Goal: Task Accomplishment & Management: Use online tool/utility

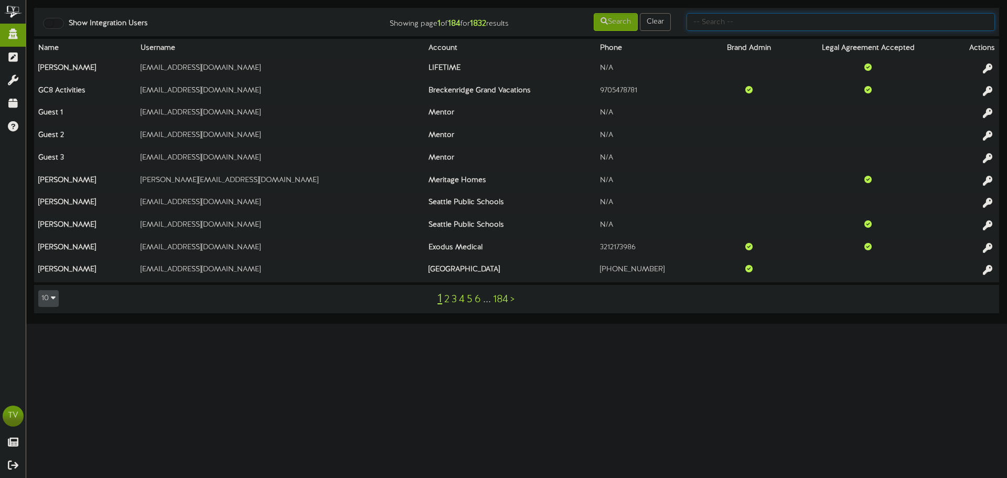
click at [755, 19] on input "text" at bounding box center [841, 22] width 308 height 18
type input "[DEMOGRAPHIC_DATA]"
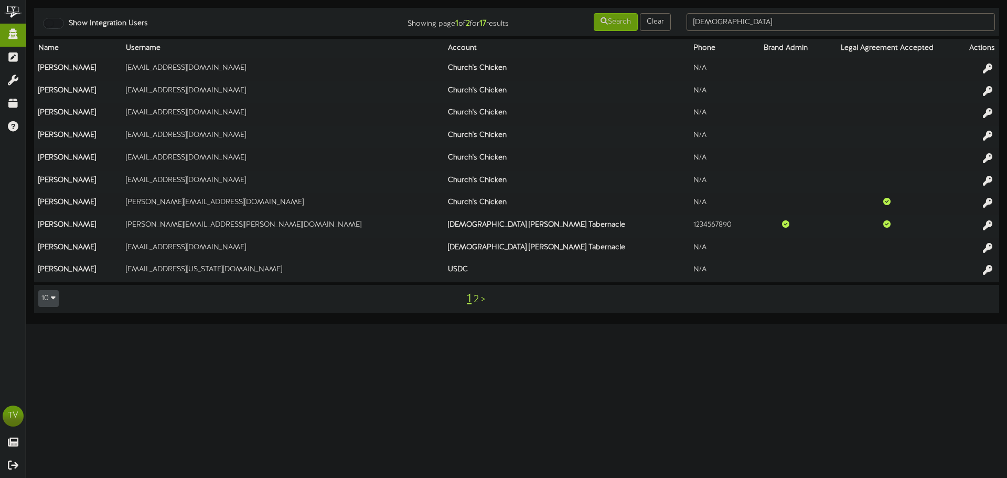
click at [477, 303] on link "2" at bounding box center [476, 300] width 5 height 12
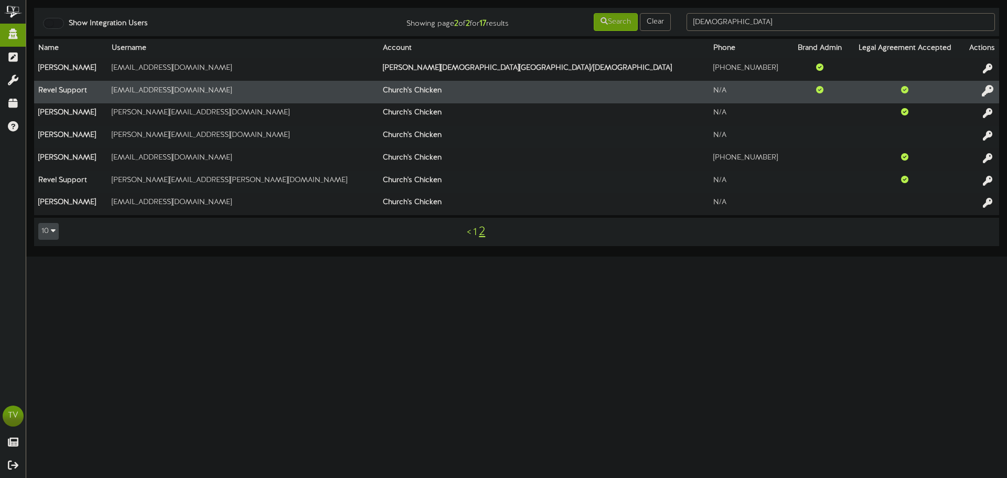
click at [987, 95] on icon at bounding box center [988, 90] width 12 height 12
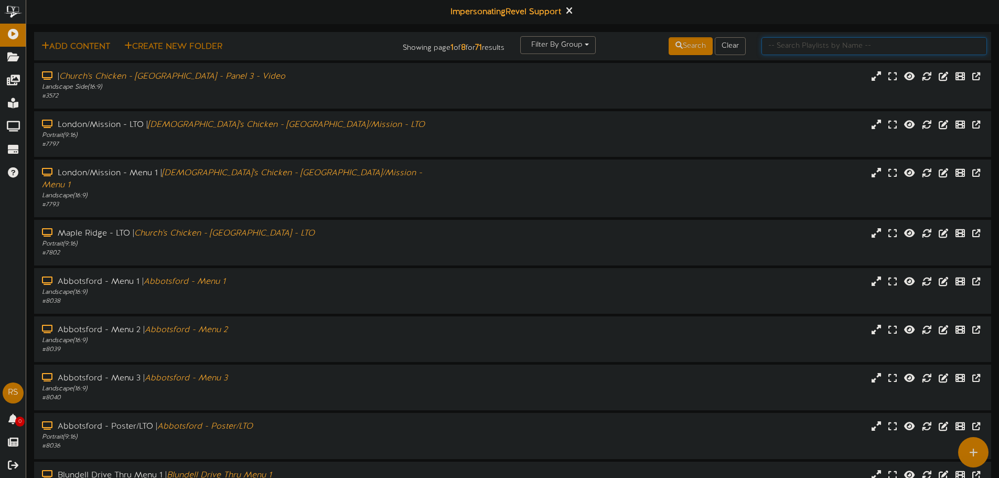
click at [778, 47] on input "text" at bounding box center [875, 46] width 226 height 18
type input "vancouver"
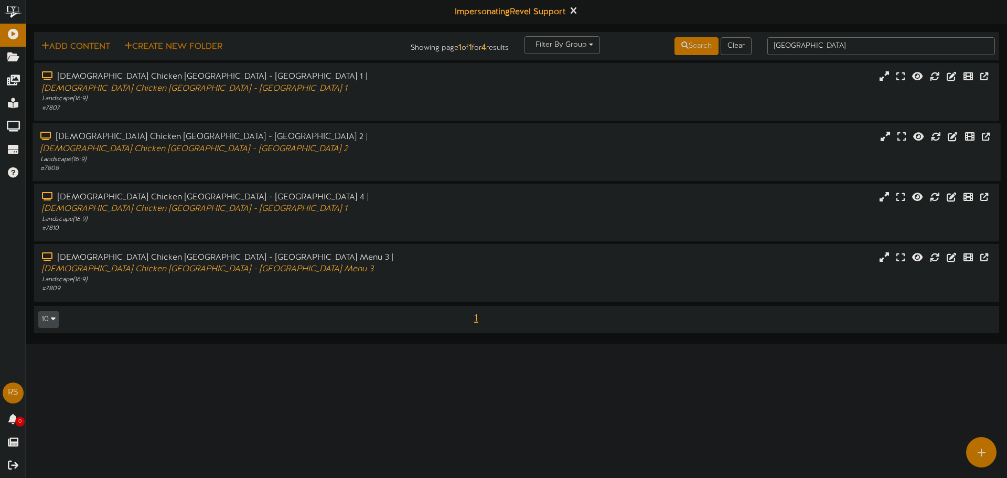
click at [300, 163] on div "Landscape ( 16:9 )" at bounding box center [234, 159] width 388 height 9
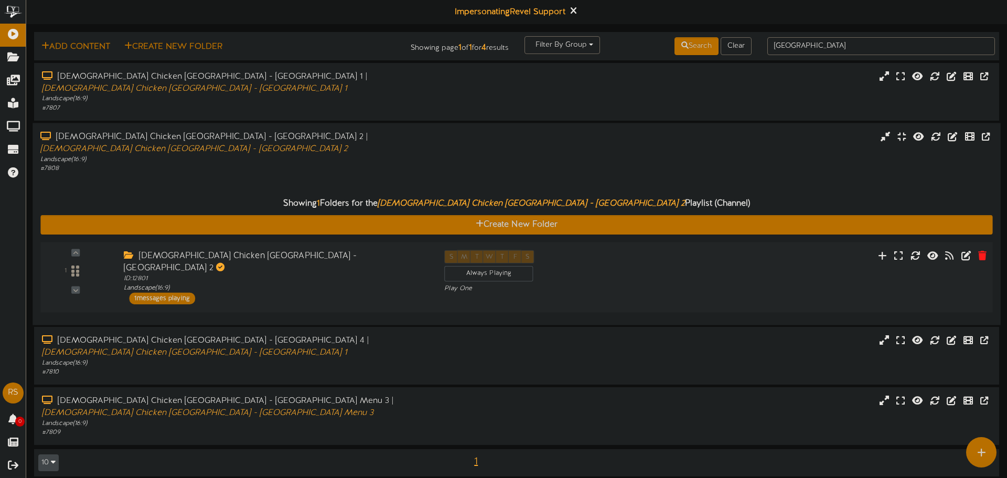
click at [291, 255] on div "Churchs Chicken Vancouver - Main St - Menu 2" at bounding box center [276, 262] width 305 height 24
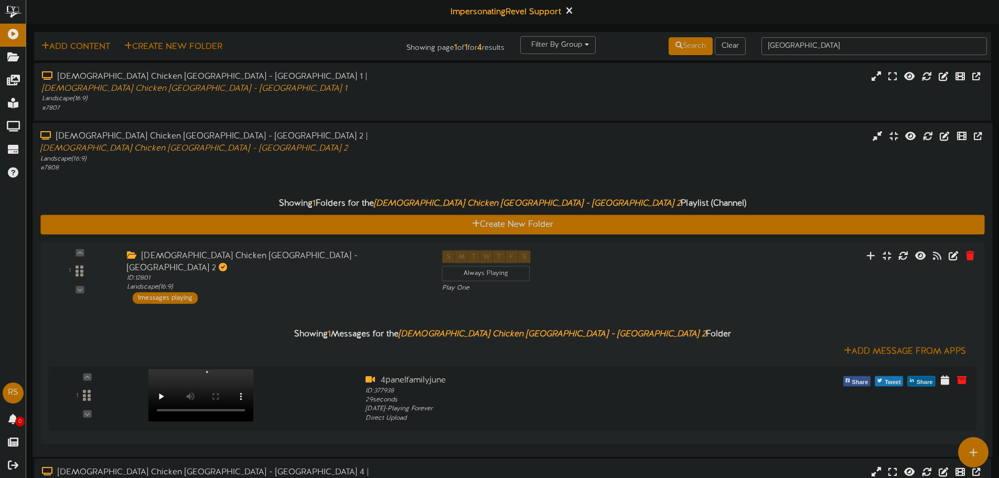
scroll to position [52, 0]
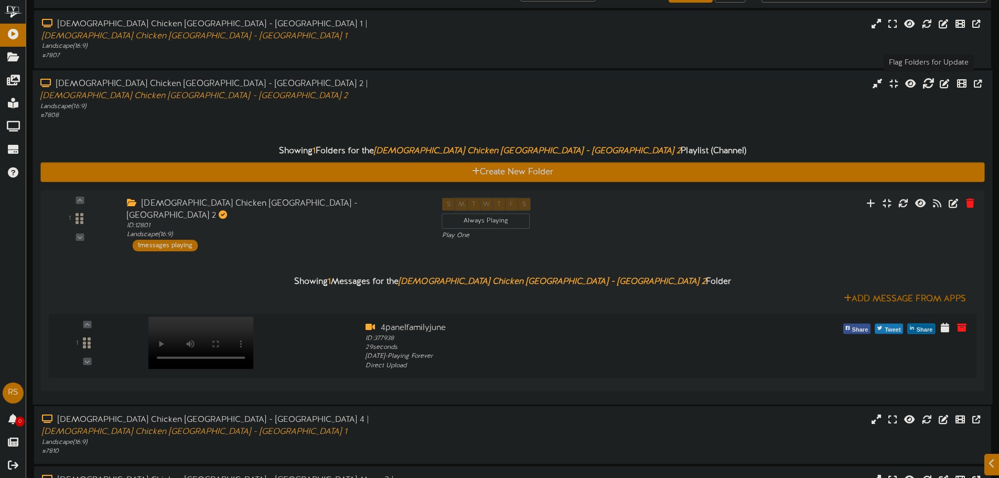
click at [926, 85] on icon at bounding box center [929, 83] width 12 height 12
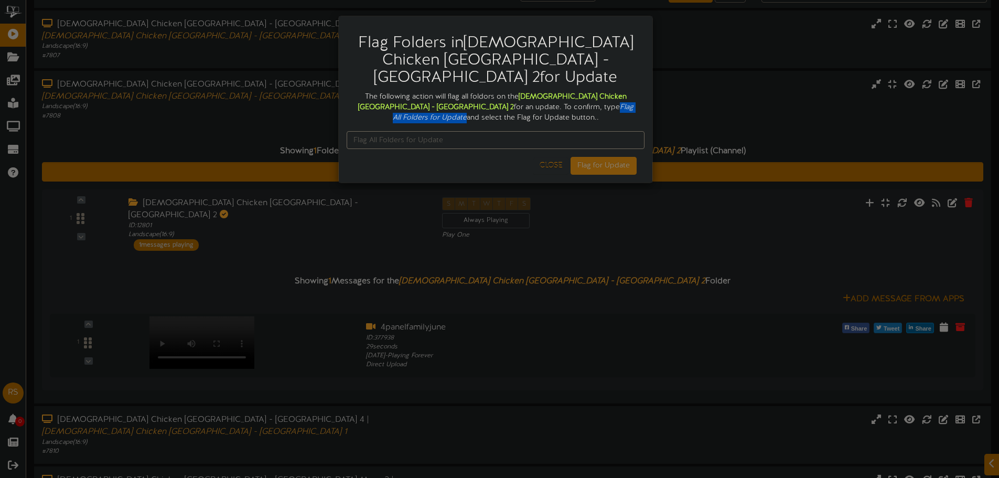
drag, startPoint x: 508, startPoint y: 107, endPoint x: 591, endPoint y: 108, distance: 82.3
click at [596, 111] on icon "Flag All Folders for Update" at bounding box center [513, 112] width 241 height 18
copy icon "Flag All Folders for Update"
paste input "Flag All Folders for Update"
type input "Flag All Folders for Update"
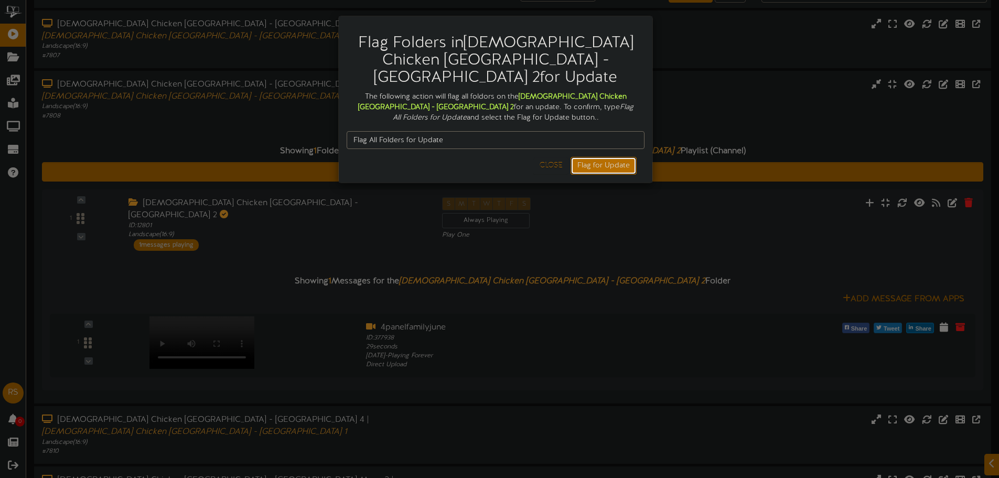
click at [610, 171] on button "Flag for Update" at bounding box center [604, 166] width 66 height 18
